Goal: Task Accomplishment & Management: Manage account settings

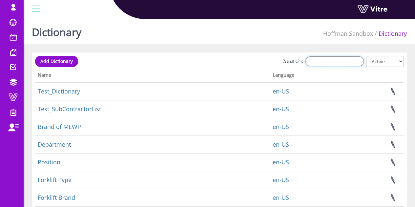
click at [318, 64] on input "Search:" at bounding box center [334, 61] width 58 height 10
paste input "Jobsite"
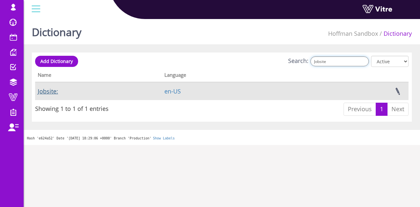
type input "Jobsite"
click at [45, 95] on link "Jobsite:" at bounding box center [48, 91] width 20 height 8
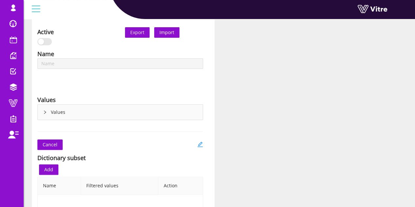
scroll to position [66, 0]
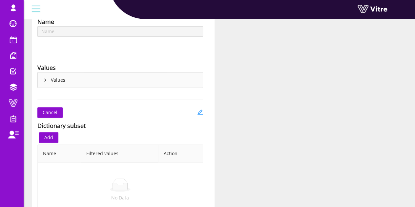
click at [54, 79] on div "Values" at bounding box center [120, 80] width 165 height 15
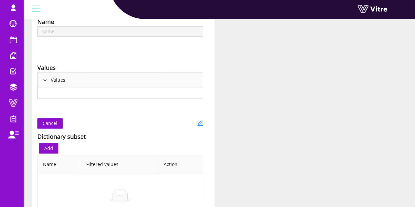
type input "Jobsite:"
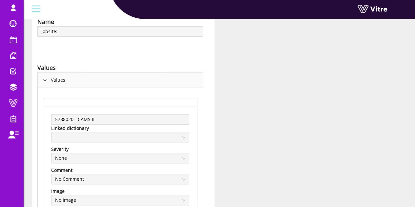
click at [50, 80] on div "Values" at bounding box center [120, 80] width 165 height 15
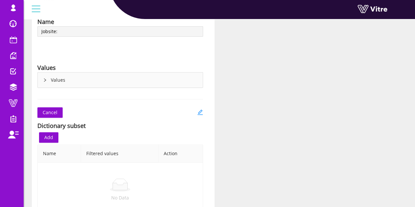
click at [50, 80] on div "Values" at bounding box center [120, 80] width 165 height 15
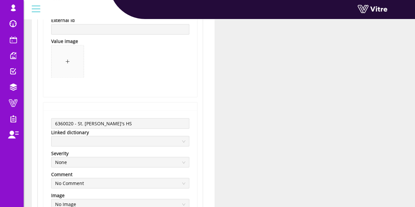
scroll to position [532, 0]
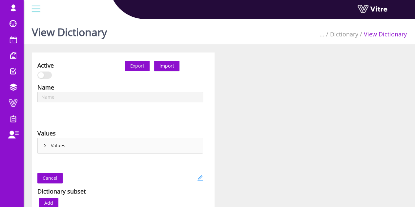
type input "Fall System Components"
click at [120, 141] on div "Values" at bounding box center [120, 145] width 165 height 15
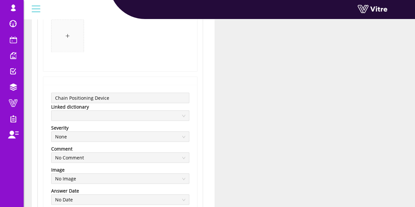
scroll to position [656, 0]
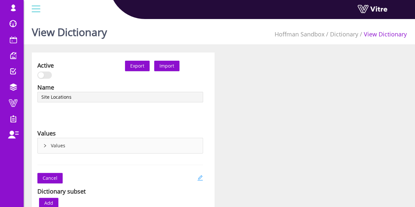
click at [200, 175] on icon "edit" at bounding box center [200, 178] width 6 height 6
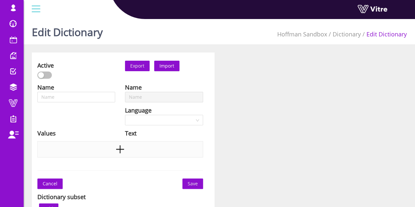
type input "Site Locations"
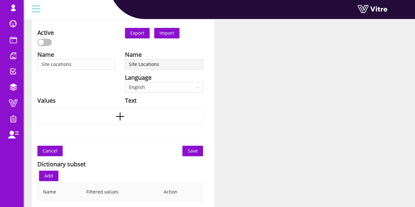
click at [62, 46] on div at bounding box center [76, 41] width 78 height 9
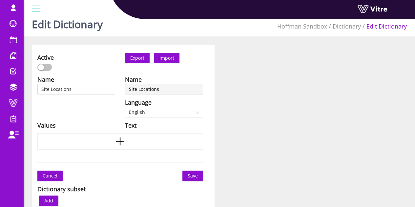
scroll to position [0, 0]
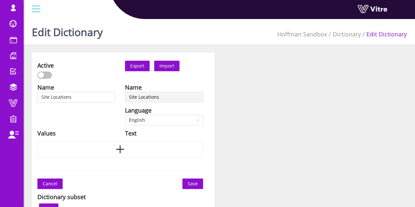
drag, startPoint x: 75, startPoint y: 67, endPoint x: 74, endPoint y: 71, distance: 3.4
click at [74, 71] on div "Active" at bounding box center [76, 70] width 78 height 19
click at [201, 186] on button "Save" at bounding box center [192, 183] width 21 height 10
click at [194, 183] on span "Save" at bounding box center [193, 183] width 10 height 7
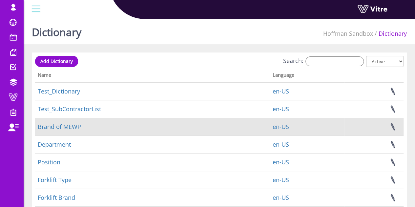
click at [63, 131] on td "Brand of MEWP" at bounding box center [152, 127] width 235 height 18
click at [61, 126] on link "Brand of MEWP" at bounding box center [59, 127] width 43 height 8
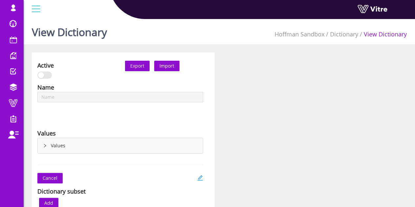
type input "Lifting machine types"
click at [37, 146] on div "Name Lifting machine types Language English Values Values" at bounding box center [120, 120] width 176 height 74
click at [46, 145] on icon "right" at bounding box center [45, 146] width 4 height 4
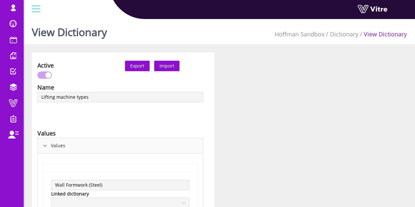
scroll to position [66, 0]
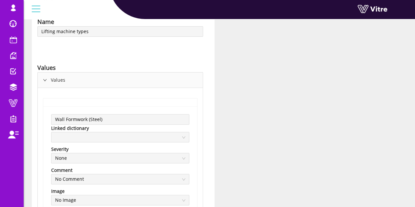
click at [43, 78] on icon "right" at bounding box center [45, 80] width 4 height 4
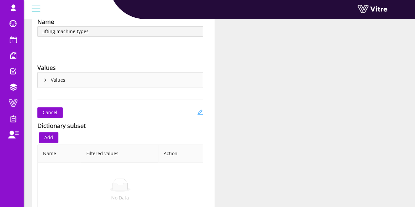
click at [199, 111] on icon "edit" at bounding box center [200, 112] width 6 height 6
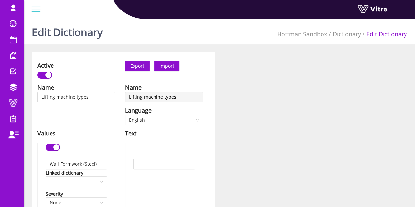
type input "Lifting machine types"
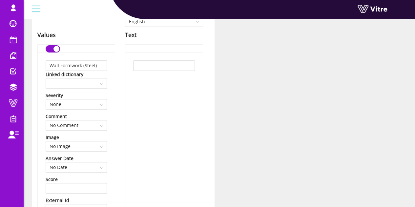
scroll to position [66, 0]
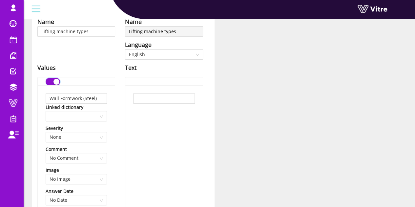
click at [54, 80] on div "button" at bounding box center [56, 82] width 6 height 6
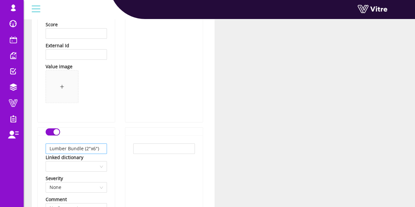
scroll to position [295, 0]
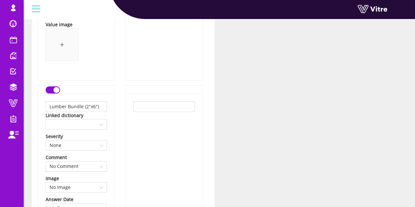
click at [52, 90] on button "button" at bounding box center [53, 89] width 14 height 7
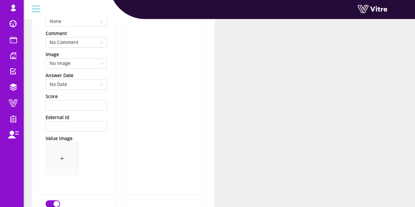
scroll to position [459, 0]
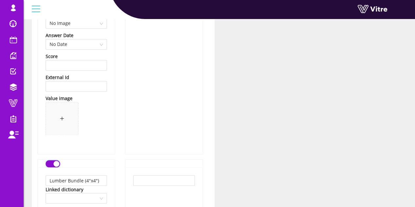
click at [55, 161] on div "button" at bounding box center [56, 164] width 6 height 6
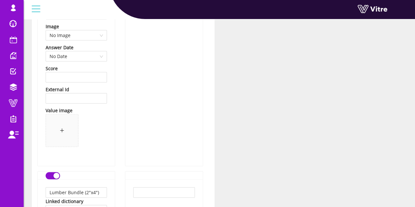
scroll to position [722, 0]
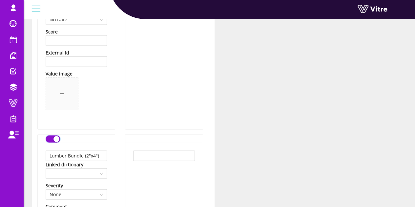
click at [52, 140] on button "button" at bounding box center [53, 138] width 14 height 7
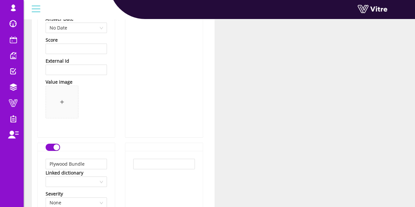
click at [52, 144] on button "button" at bounding box center [53, 147] width 14 height 7
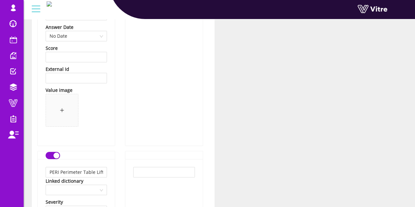
click at [56, 153] on div "button" at bounding box center [56, 156] width 6 height 6
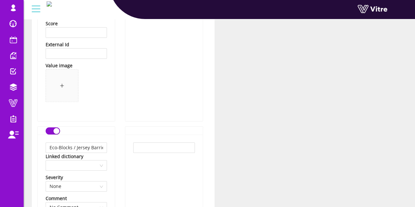
click at [53, 130] on button "button" at bounding box center [53, 130] width 14 height 7
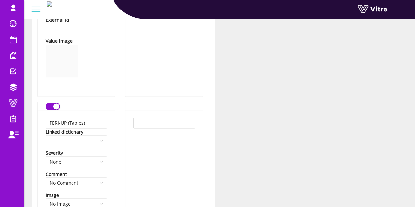
click at [52, 108] on button "button" at bounding box center [53, 106] width 14 height 7
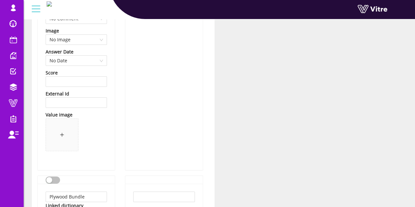
scroll to position [787, 0]
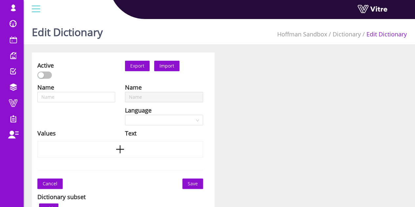
type input "Lifting machine types"
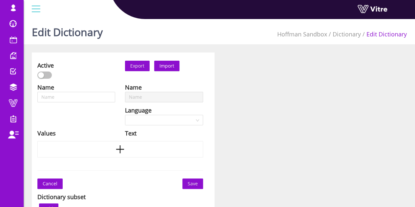
type input "Lifting machine types"
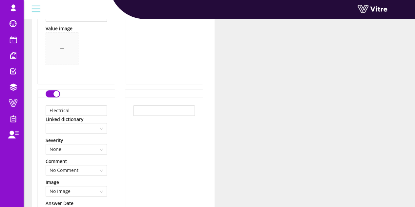
scroll to position [17661, 0]
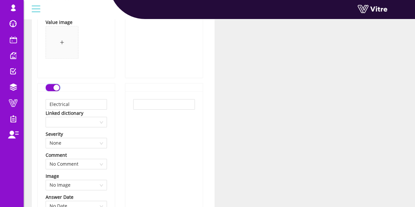
click at [55, 85] on div "button" at bounding box center [56, 88] width 6 height 6
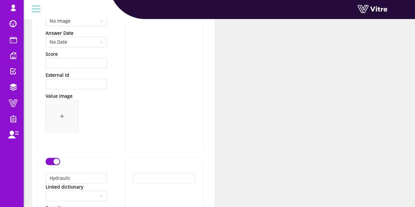
click at [55, 158] on div "button" at bounding box center [56, 161] width 6 height 6
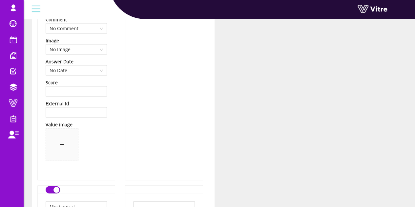
scroll to position [18054, 0]
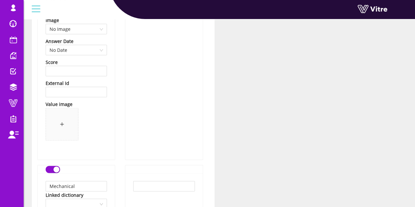
click at [54, 167] on div "button" at bounding box center [56, 170] width 6 height 6
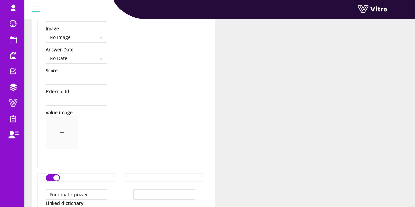
click at [58, 175] on div "button" at bounding box center [56, 178] width 6 height 6
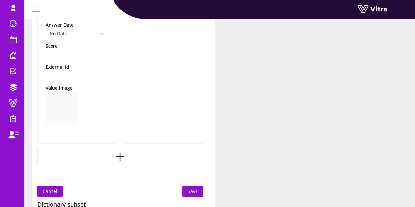
click at [193, 188] on span "Save" at bounding box center [193, 191] width 10 height 7
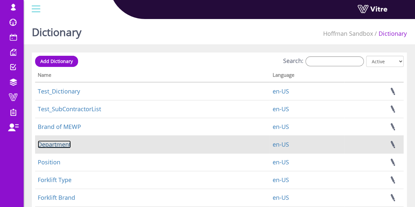
click at [62, 144] on link "Department" at bounding box center [54, 144] width 33 height 8
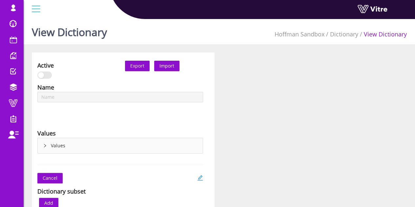
type input "Department"
type input "Lifting machine types"
click at [200, 178] on icon "edit" at bounding box center [200, 178] width 6 height 6
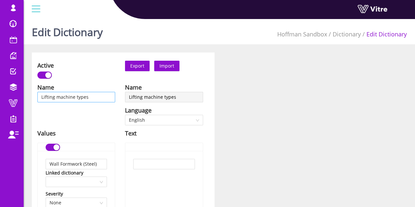
type input "Lifting machine types"
click at [88, 96] on input "Lifting machine types" at bounding box center [76, 97] width 78 height 10
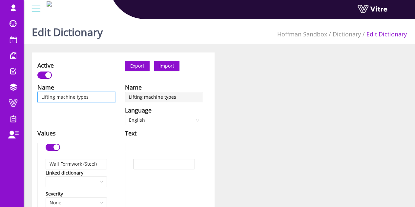
paste input "oad Description"
type input "Load Description"
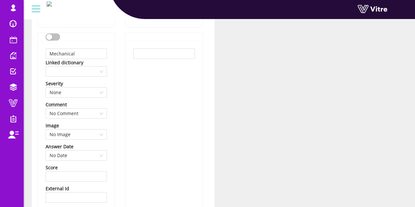
scroll to position [18649, 0]
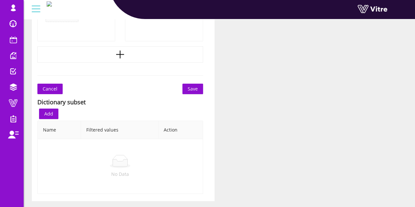
type input "Load Description"
click at [187, 84] on button "Save" at bounding box center [192, 89] width 21 height 10
